Goal: Complete application form

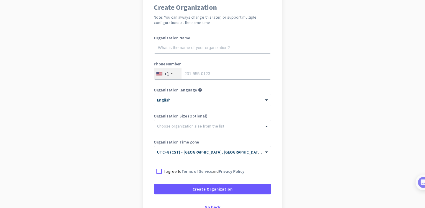
scroll to position [80, 0]
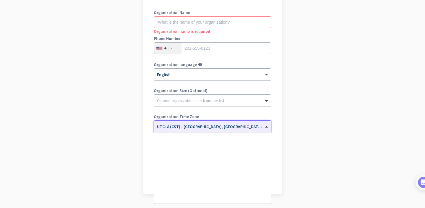
click at [202, 127] on span "UTC+8 (CST) - [GEOGRAPHIC_DATA], [GEOGRAPHIC_DATA], [GEOGRAPHIC_DATA], [GEOGRAP…" at bounding box center [249, 126] width 185 height 5
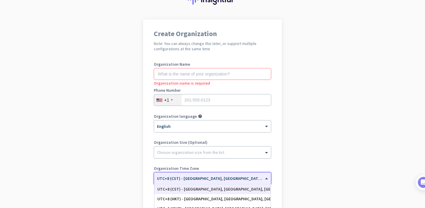
scroll to position [12, 0]
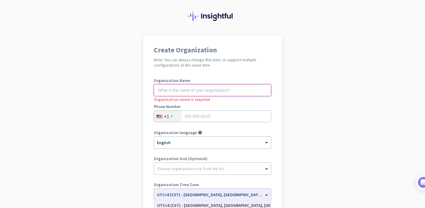
click at [203, 93] on input "text" at bounding box center [212, 90] width 117 height 12
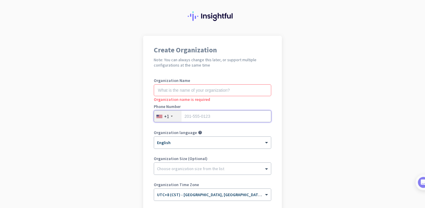
click at [196, 114] on input "tel" at bounding box center [212, 116] width 117 height 12
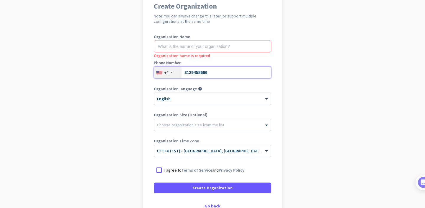
type input "3129458666"
click at [196, 125] on div at bounding box center [212, 123] width 117 height 6
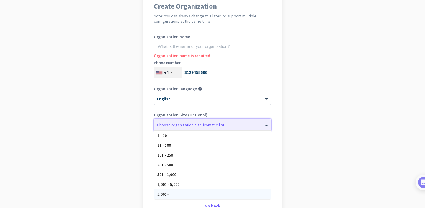
click at [179, 191] on div "5,001+" at bounding box center [212, 194] width 116 height 10
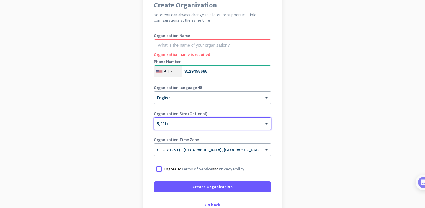
scroll to position [53, 0]
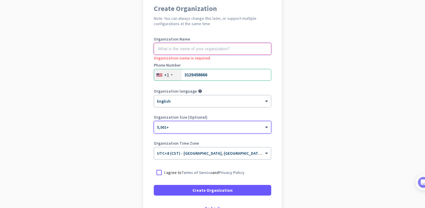
click at [189, 45] on input "text" at bounding box center [212, 49] width 117 height 12
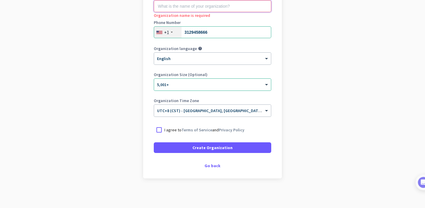
scroll to position [96, 0]
click at [159, 128] on div at bounding box center [159, 130] width 11 height 11
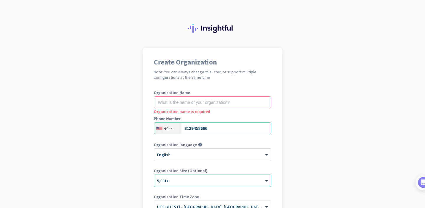
scroll to position [96, 0]
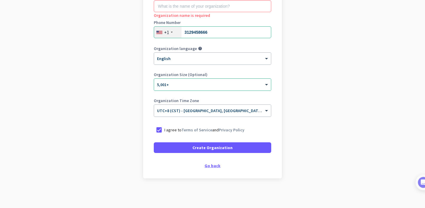
click at [208, 165] on div "Go back" at bounding box center [212, 165] width 117 height 4
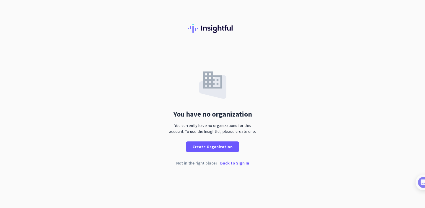
click at [229, 162] on p "Back to Sign In" at bounding box center [234, 163] width 29 height 4
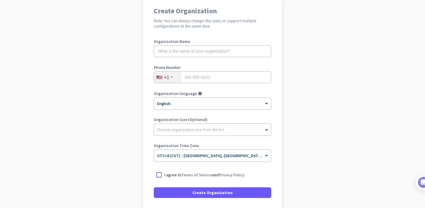
scroll to position [96, 0]
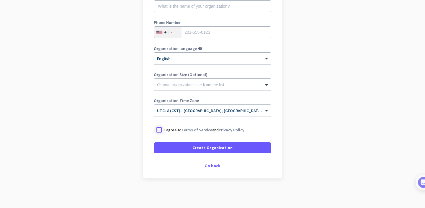
click at [157, 129] on div at bounding box center [159, 129] width 11 height 11
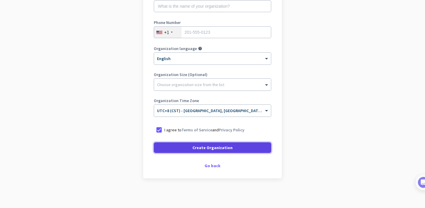
click at [190, 151] on span at bounding box center [212, 147] width 117 height 14
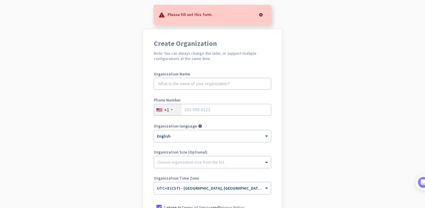
scroll to position [0, 0]
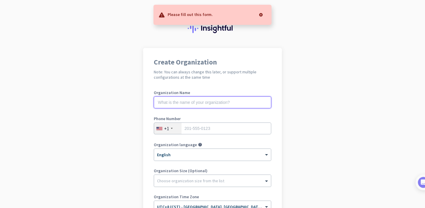
click at [182, 103] on input "text" at bounding box center [212, 102] width 117 height 12
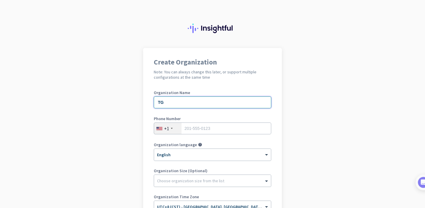
type input "TG"
click at [199, 129] on input "tel" at bounding box center [212, 128] width 117 height 12
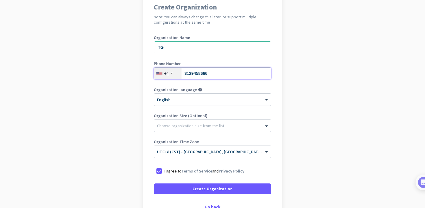
scroll to position [55, 0]
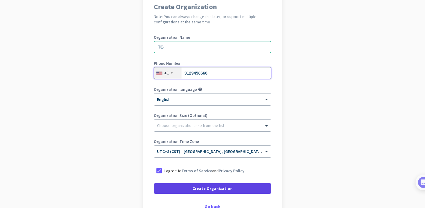
type input "3129458666"
click at [191, 184] on span at bounding box center [212, 188] width 117 height 14
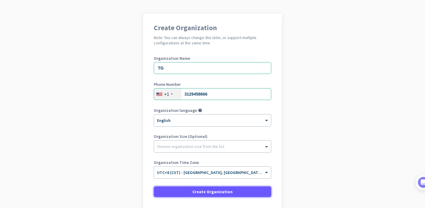
scroll to position [46, 0]
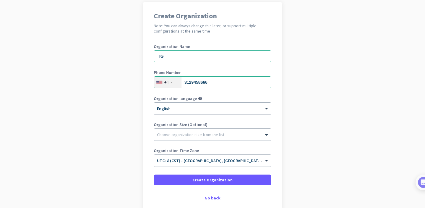
click at [197, 125] on label "Organization Size (Optional)" at bounding box center [212, 124] width 117 height 4
click at [197, 130] on div at bounding box center [212, 133] width 117 height 6
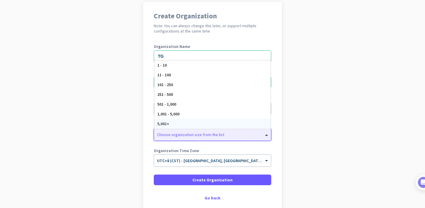
click at [196, 123] on div "5,001+" at bounding box center [212, 124] width 116 height 10
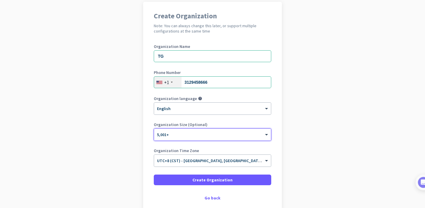
click at [193, 135] on div at bounding box center [212, 132] width 117 height 5
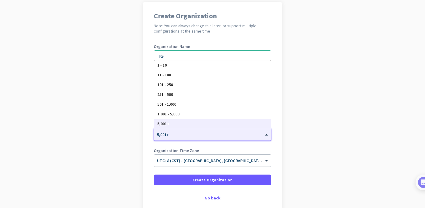
click at [192, 126] on div "5,001+" at bounding box center [212, 124] width 116 height 10
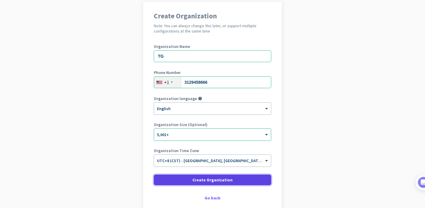
click at [196, 178] on span "Create Organization" at bounding box center [212, 180] width 40 height 6
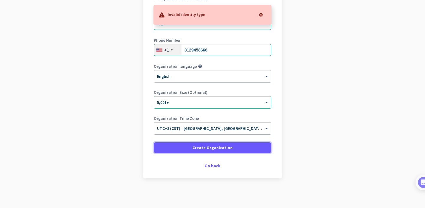
scroll to position [0, 0]
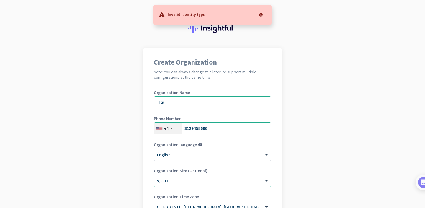
click at [261, 12] on div at bounding box center [261, 15] width 12 height 12
